Goal: Information Seeking & Learning: Learn about a topic

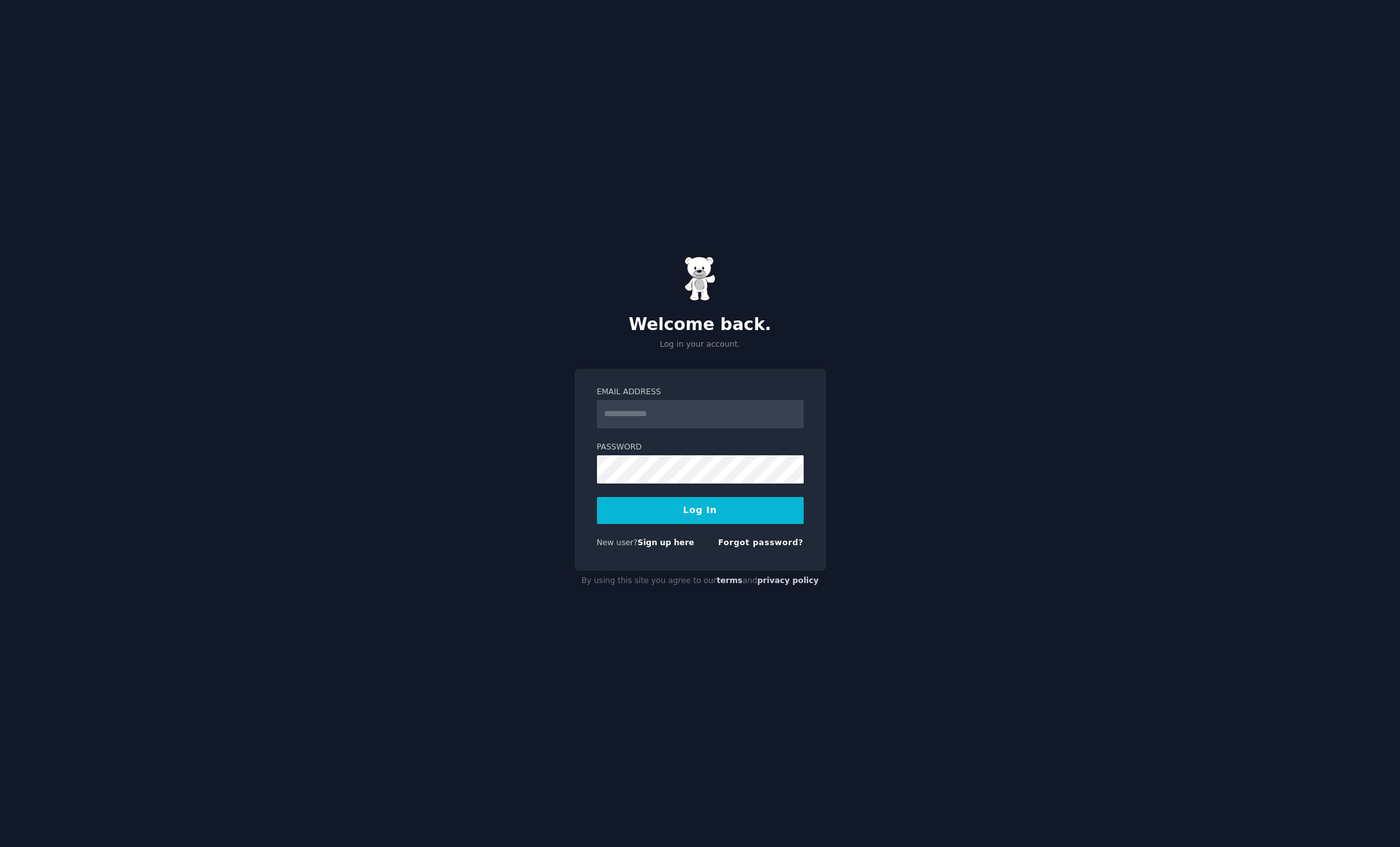
type input "**********"
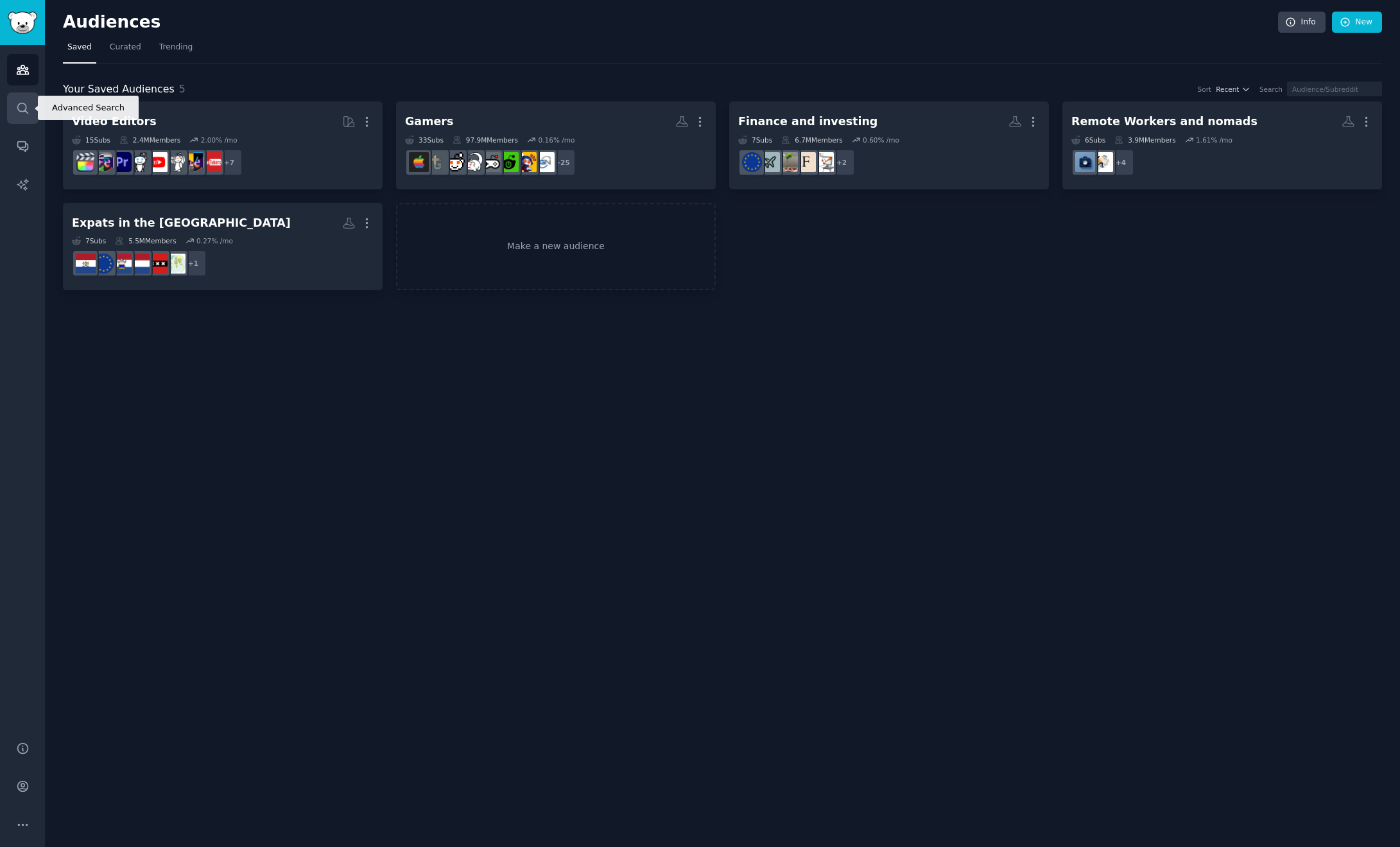
click at [28, 115] on icon "Sidebar" at bounding box center [22, 108] width 14 height 14
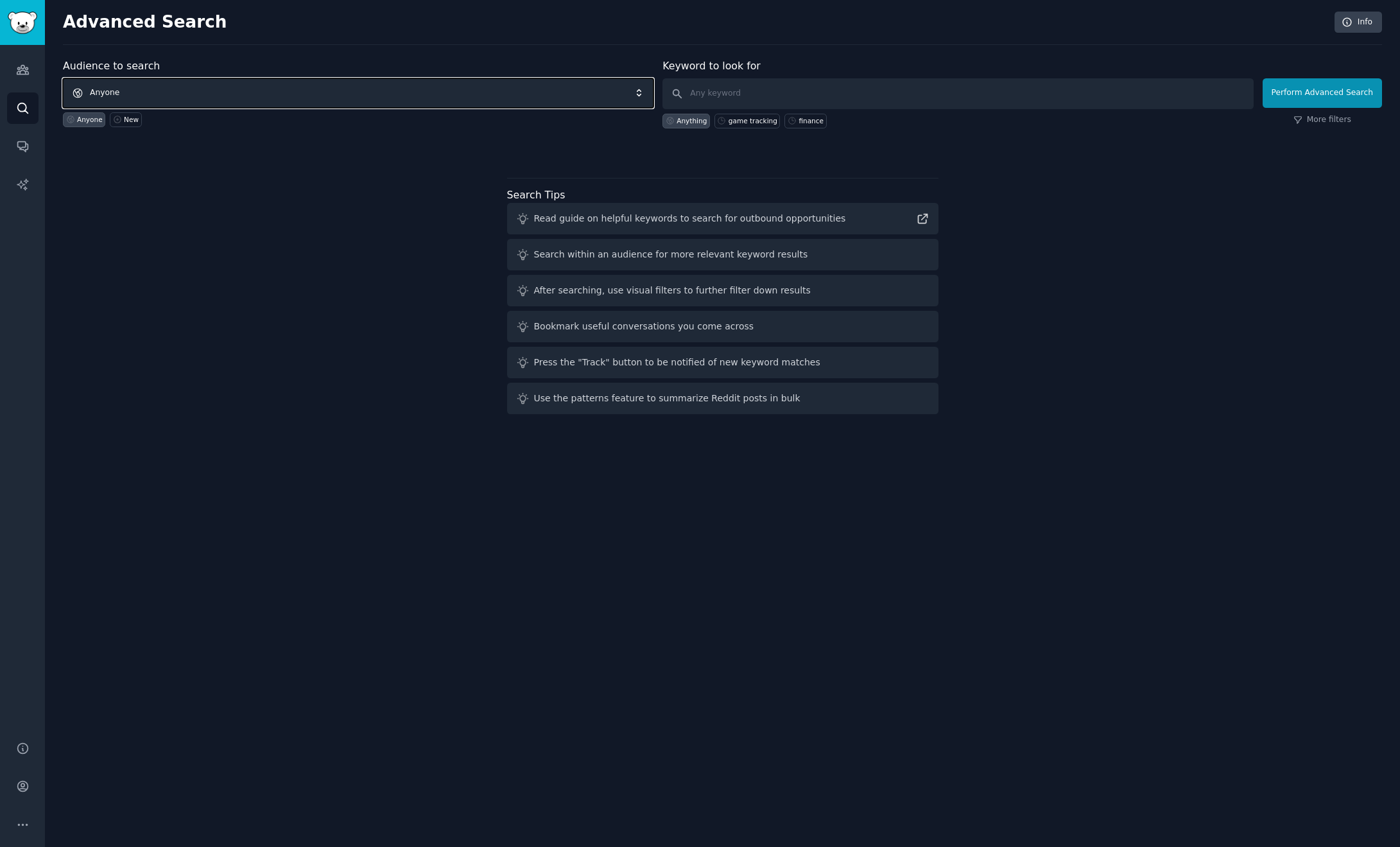
click at [445, 94] on span "Anyone" at bounding box center [358, 93] width 591 height 30
click at [763, 91] on input "text" at bounding box center [958, 94] width 591 height 30
paste input "EU Personal Finance"
type input "EU Personal Finance"
click button "Perform Advanced Search" at bounding box center [1322, 93] width 120 height 30
